Goal: Information Seeking & Learning: Learn about a topic

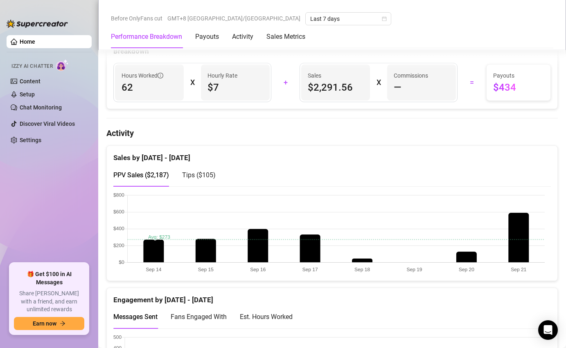
scroll to position [365, 0]
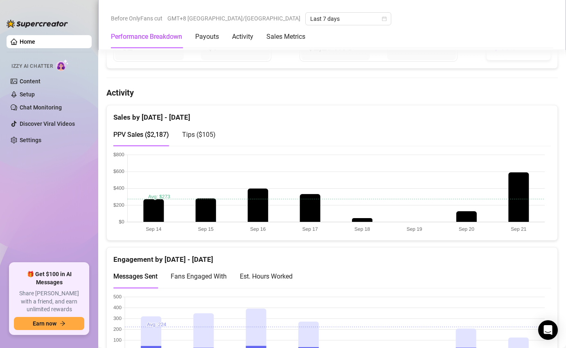
click at [186, 142] on div "Tips ( $105 )" at bounding box center [199, 134] width 34 height 23
click at [153, 135] on span "PPV Sales ( $2,187 )" at bounding box center [141, 135] width 56 height 8
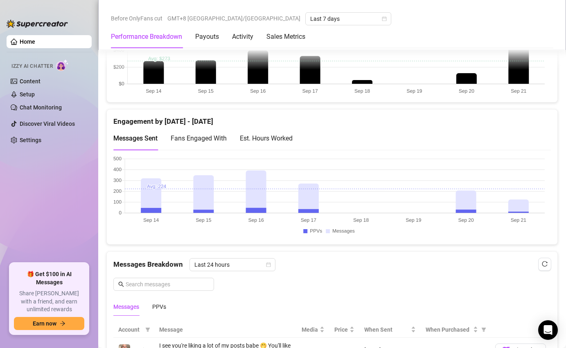
scroll to position [504, 0]
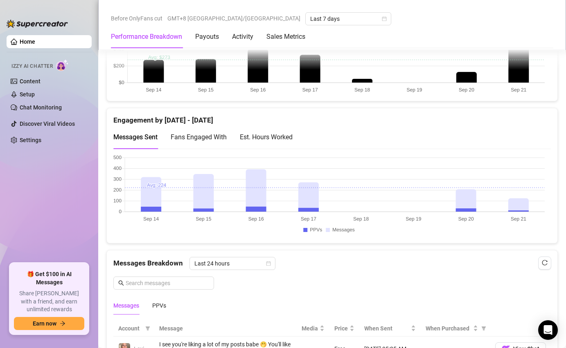
click at [190, 142] on div "Fans Engaged With" at bounding box center [199, 137] width 56 height 10
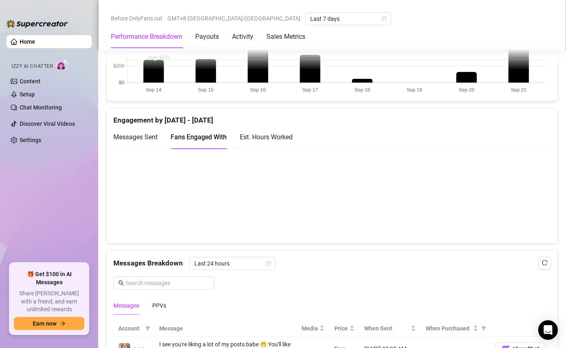
click at [259, 140] on div "Est. Hours Worked" at bounding box center [266, 137] width 53 height 10
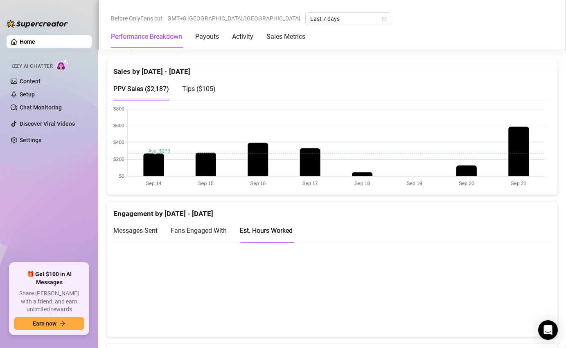
scroll to position [417, 0]
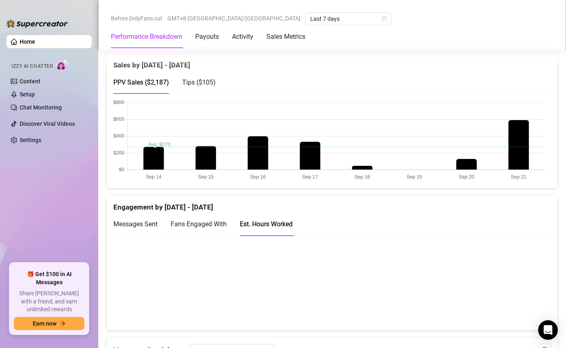
click at [182, 220] on div "Fans Engaged With" at bounding box center [199, 224] width 56 height 10
click at [143, 222] on span "Messages Sent" at bounding box center [135, 224] width 44 height 8
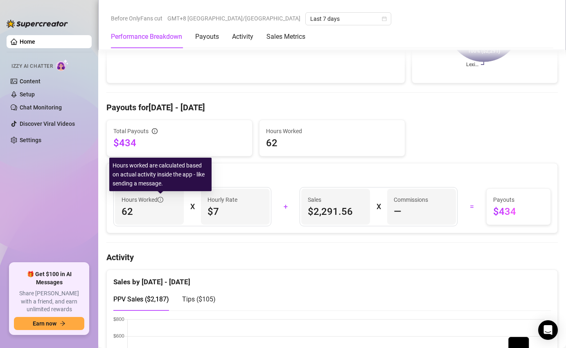
scroll to position [200, 0]
